Goal: Task Accomplishment & Management: Use online tool/utility

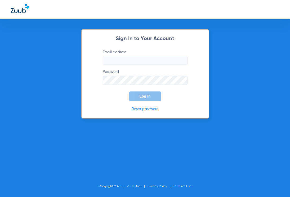
type input "[EMAIL_ADDRESS][DOMAIN_NAME]"
click at [151, 95] on button "Log In" at bounding box center [145, 96] width 32 height 10
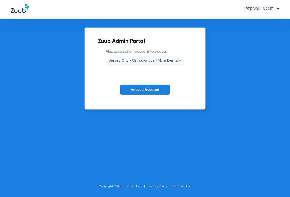
click at [133, 61] on span "Jersey City - Orthodontics | Abra Dental" at bounding box center [144, 60] width 70 height 5
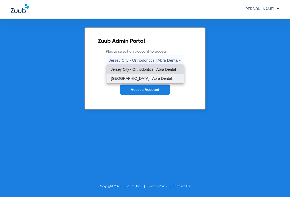
click at [142, 78] on span "[GEOGRAPHIC_DATA] | Abra Dental" at bounding box center [141, 78] width 61 height 4
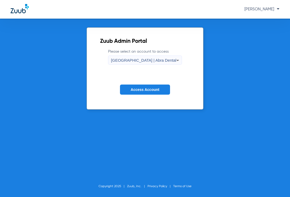
click at [143, 94] on button "Access Account" at bounding box center [145, 89] width 50 height 10
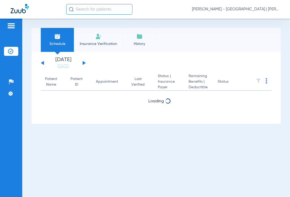
click at [87, 5] on input "text" at bounding box center [99, 9] width 66 height 11
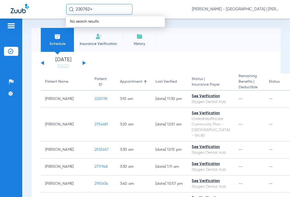
type input "230762+"
click at [95, 4] on div "230762+ No search results [PERSON_NAME] - [GEOGRAPHIC_DATA] | [PERSON_NAME]" at bounding box center [145, 9] width 290 height 19
click at [97, 7] on input "230762+" at bounding box center [99, 9] width 66 height 11
click at [120, 12] on input "text" at bounding box center [99, 9] width 66 height 11
click at [119, 12] on input "text" at bounding box center [99, 9] width 66 height 11
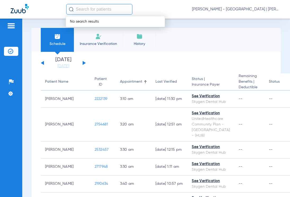
click at [111, 11] on input "text" at bounding box center [99, 9] width 66 height 11
click at [110, 8] on input "text" at bounding box center [99, 9] width 66 height 11
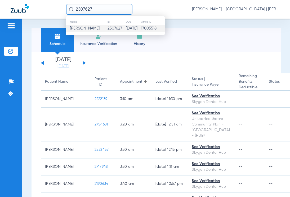
type input "2307627"
click at [107, 31] on td "2307627" at bounding box center [116, 28] width 18 height 7
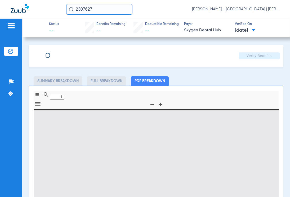
type input "0"
select select "page-width"
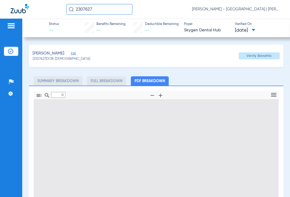
type input "1"
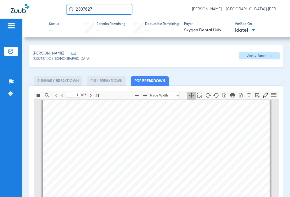
drag, startPoint x: 97, startPoint y: 8, endPoint x: 26, endPoint y: 8, distance: 70.6
click at [46, 11] on div "2307627 [PERSON_NAME] - [GEOGRAPHIC_DATA] | [PERSON_NAME]" at bounding box center [145, 9] width 290 height 19
click at [121, 10] on input "2584970" at bounding box center [99, 9] width 66 height 11
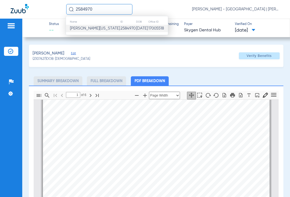
type input "2584970"
click at [120, 29] on td "2584970" at bounding box center [128, 28] width 16 height 7
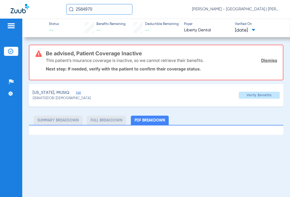
click at [81, 92] on span "Edit" at bounding box center [78, 93] width 5 height 5
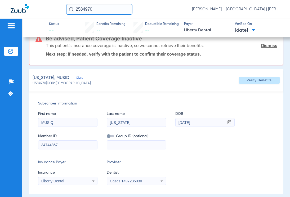
scroll to position [41, 0]
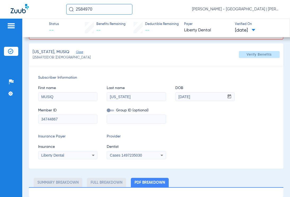
click at [0, 115] on html "2584970 [PERSON_NAME] - [GEOGRAPHIC_DATA] | Abra Dental Patients Insurance Veri…" at bounding box center [145, 98] width 290 height 197
paste input "132418179"
type input "132418179"
click at [93, 155] on icon at bounding box center [93, 154] width 3 height 1
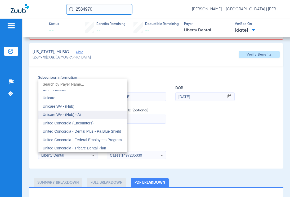
scroll to position [3161, 0]
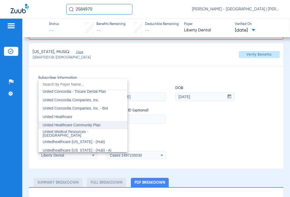
click at [99, 122] on mat-option "United Healthcare Community Plan" at bounding box center [82, 125] width 89 height 8
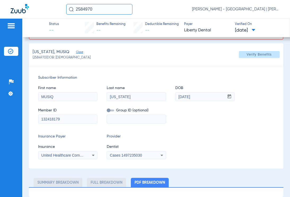
click at [147, 154] on div "Cases 1497235030" at bounding box center [131, 155] width 43 height 4
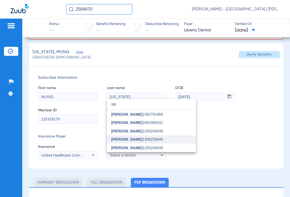
type input "ste"
click at [145, 136] on mat-option "[PERSON_NAME] 1306226949" at bounding box center [151, 139] width 89 height 8
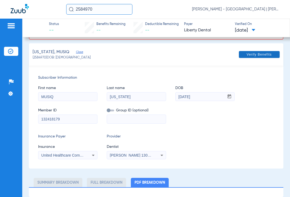
click at [256, 52] on span "Verify Benefits" at bounding box center [259, 54] width 25 height 4
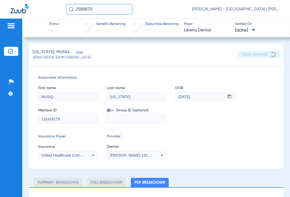
scroll to position [1, 0]
click at [49, 118] on input "132418179" at bounding box center [67, 119] width 59 height 8
